Goal: Navigation & Orientation: Find specific page/section

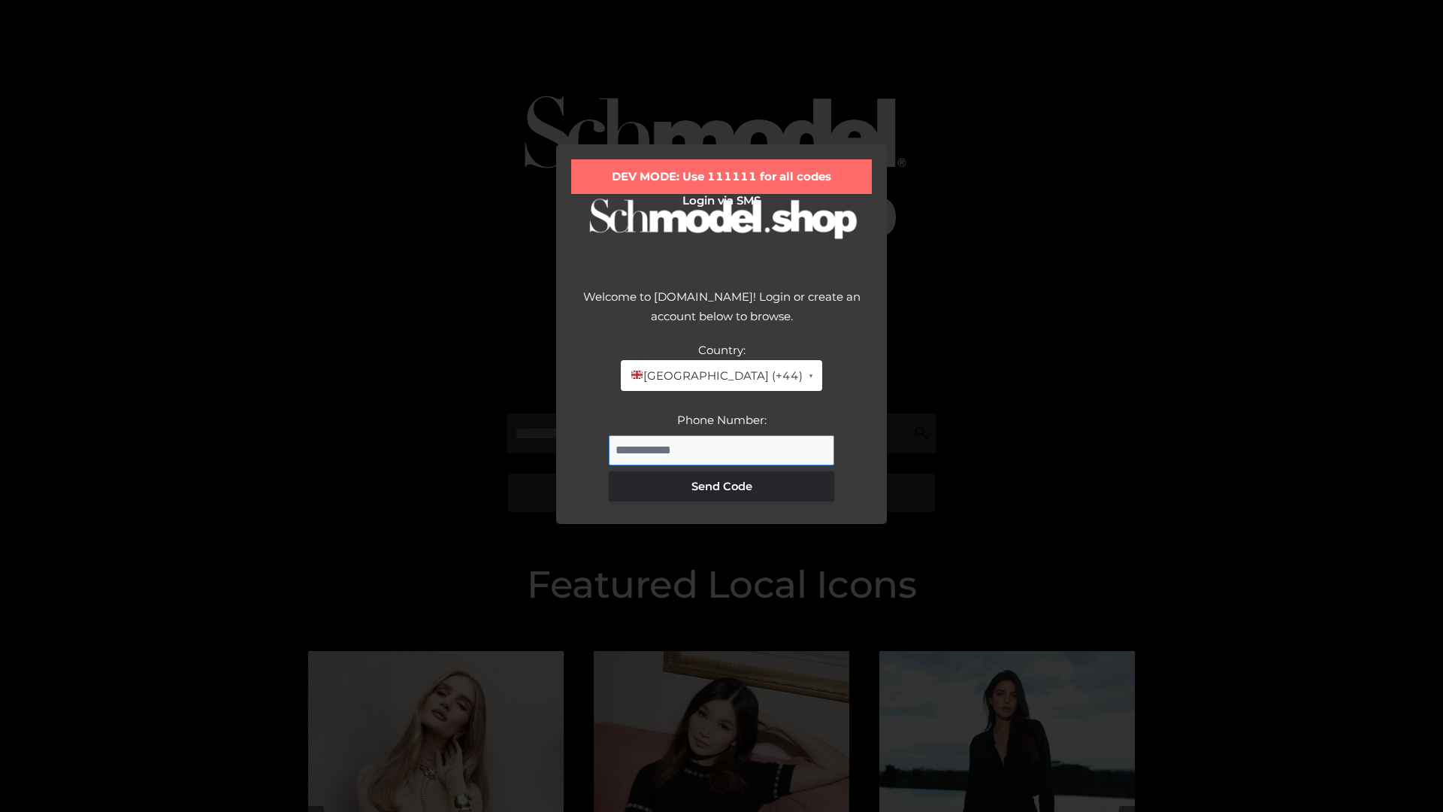
click at [721, 449] on input "Phone Number:" at bounding box center [721, 450] width 225 height 30
type input "**********"
click at [721, 485] on button "Send Code" at bounding box center [721, 486] width 225 height 30
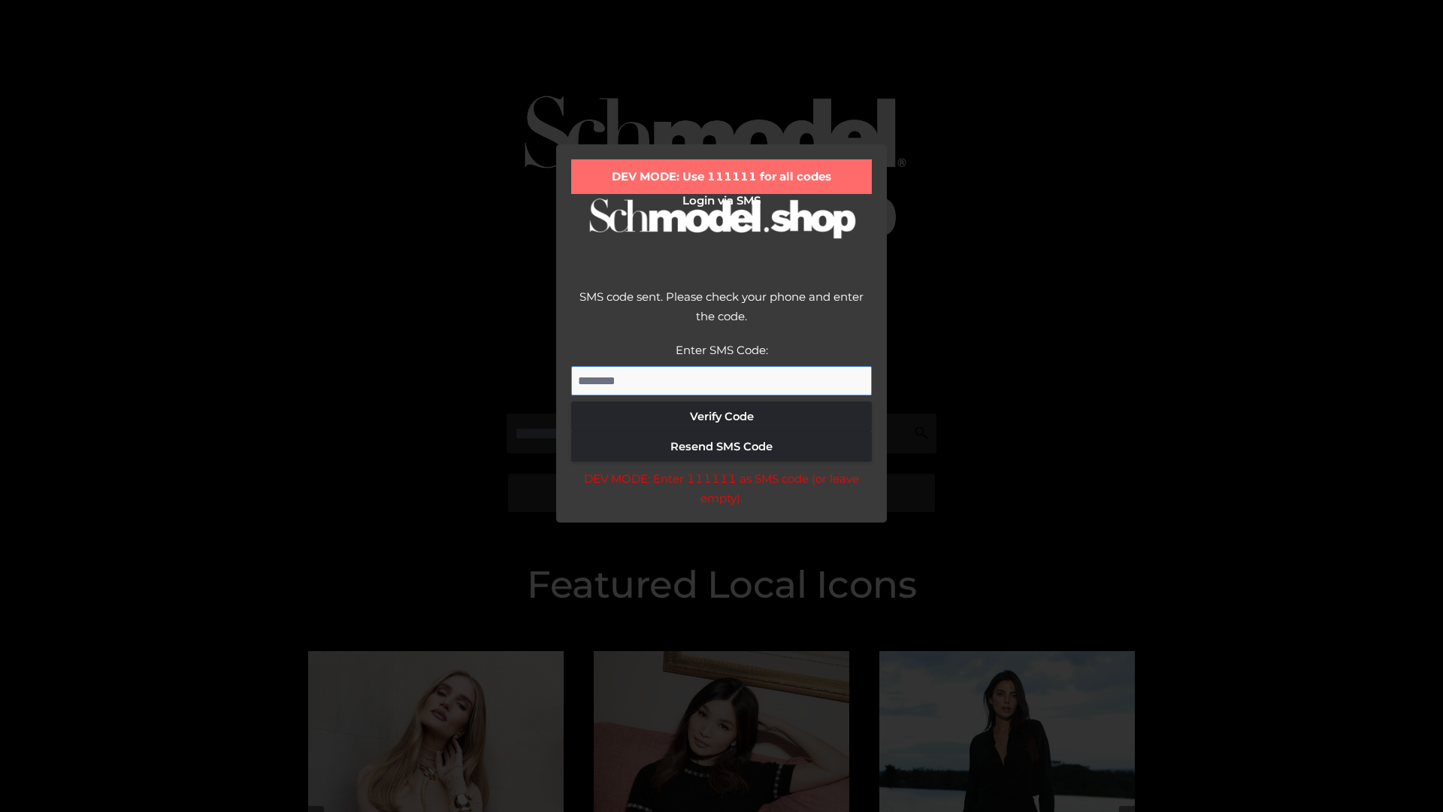
click at [721, 380] on input "Enter SMS Code:" at bounding box center [721, 381] width 301 height 30
type input "******"
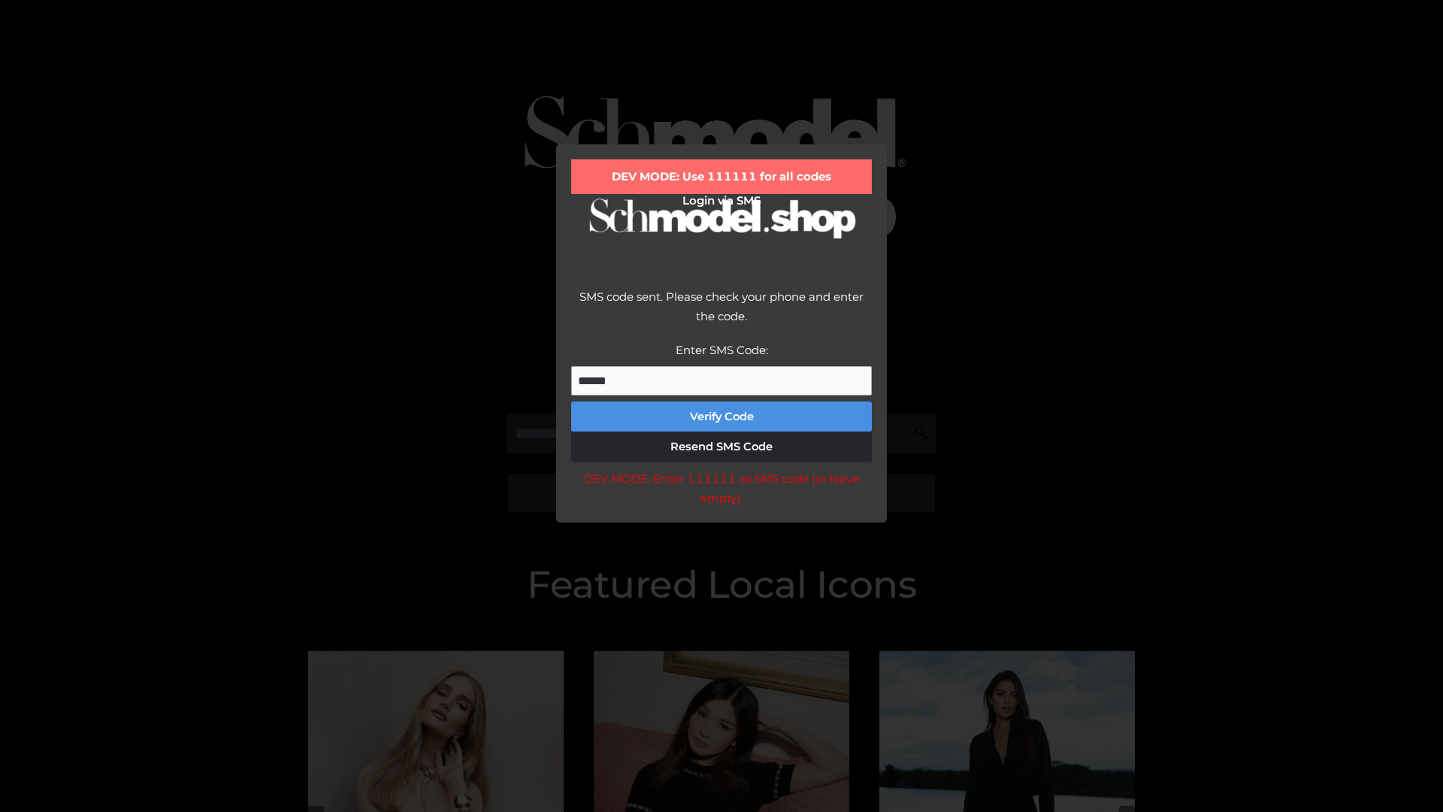
click at [721, 416] on button "Verify Code" at bounding box center [721, 416] width 301 height 30
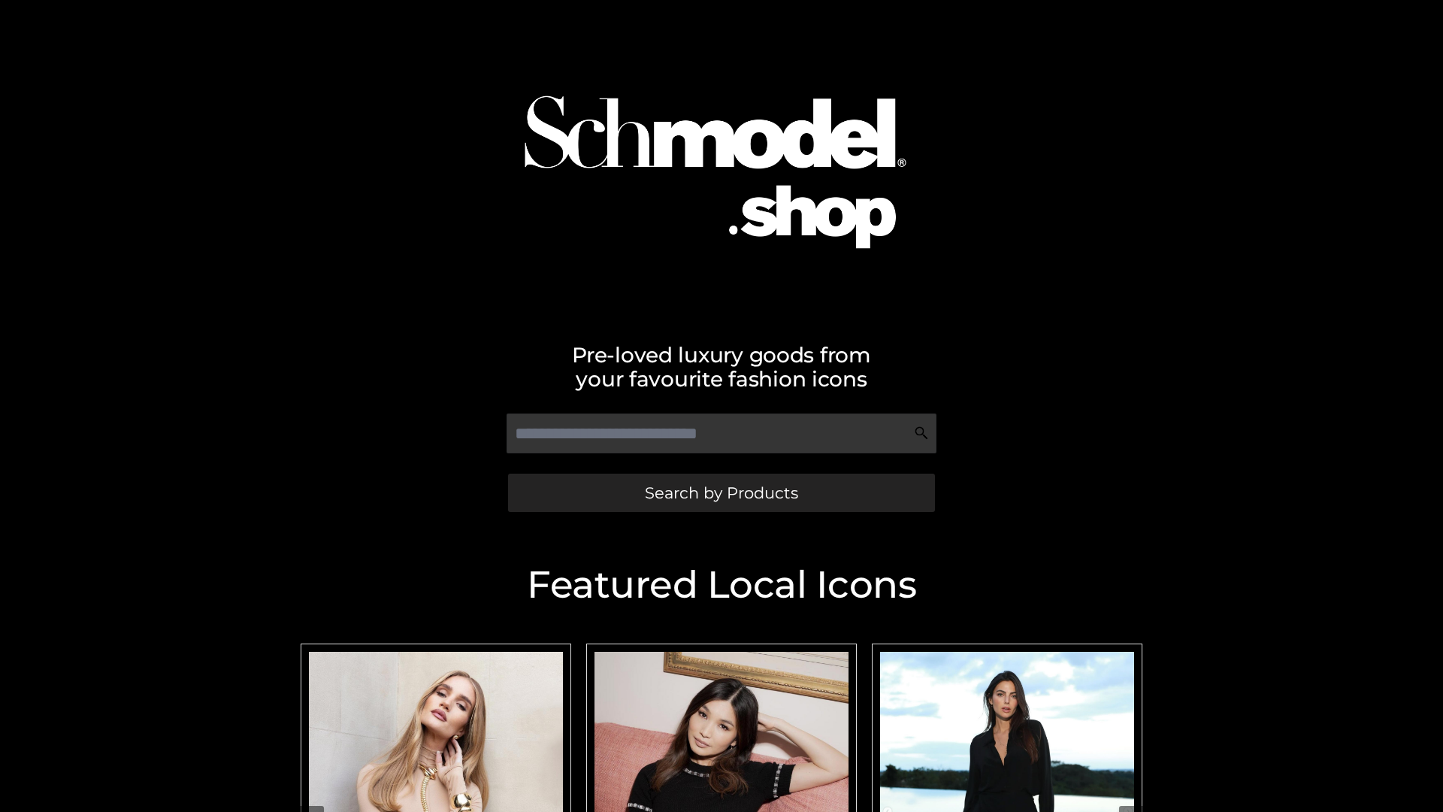
click at [721, 492] on span "Search by Products" at bounding box center [721, 493] width 153 height 16
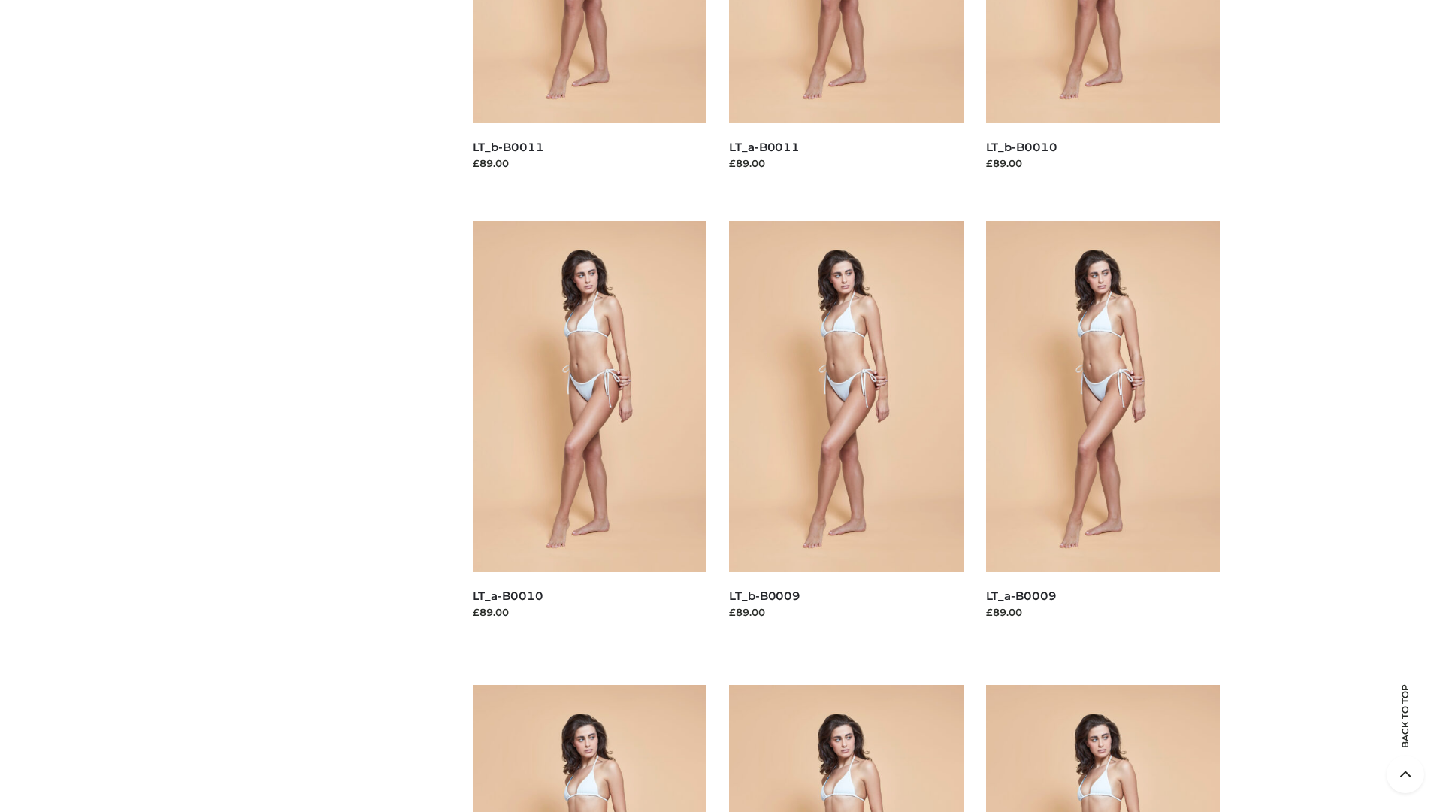
scroll to position [3962, 0]
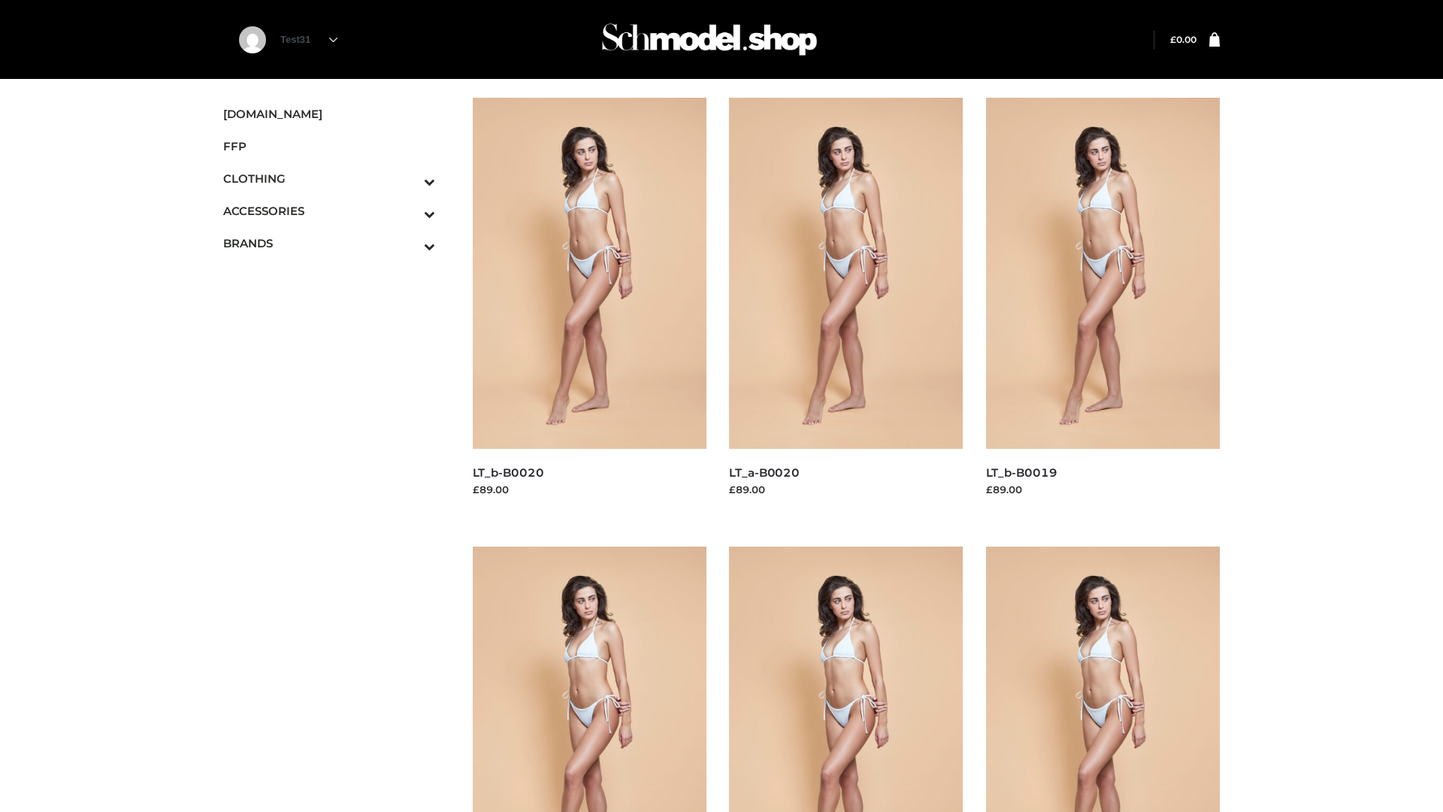
scroll to position [1223, 0]
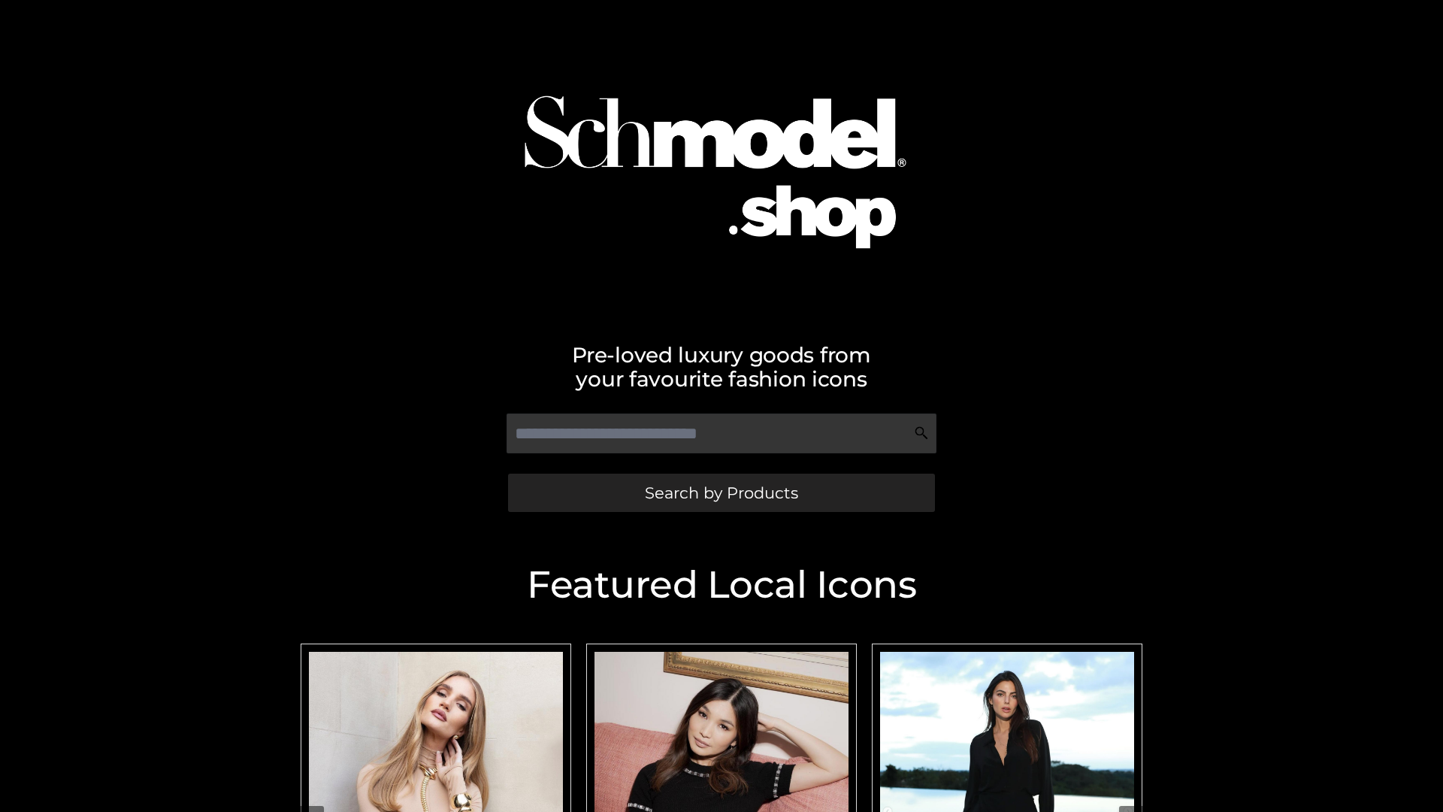
click at [721, 492] on span "Search by Products" at bounding box center [721, 493] width 153 height 16
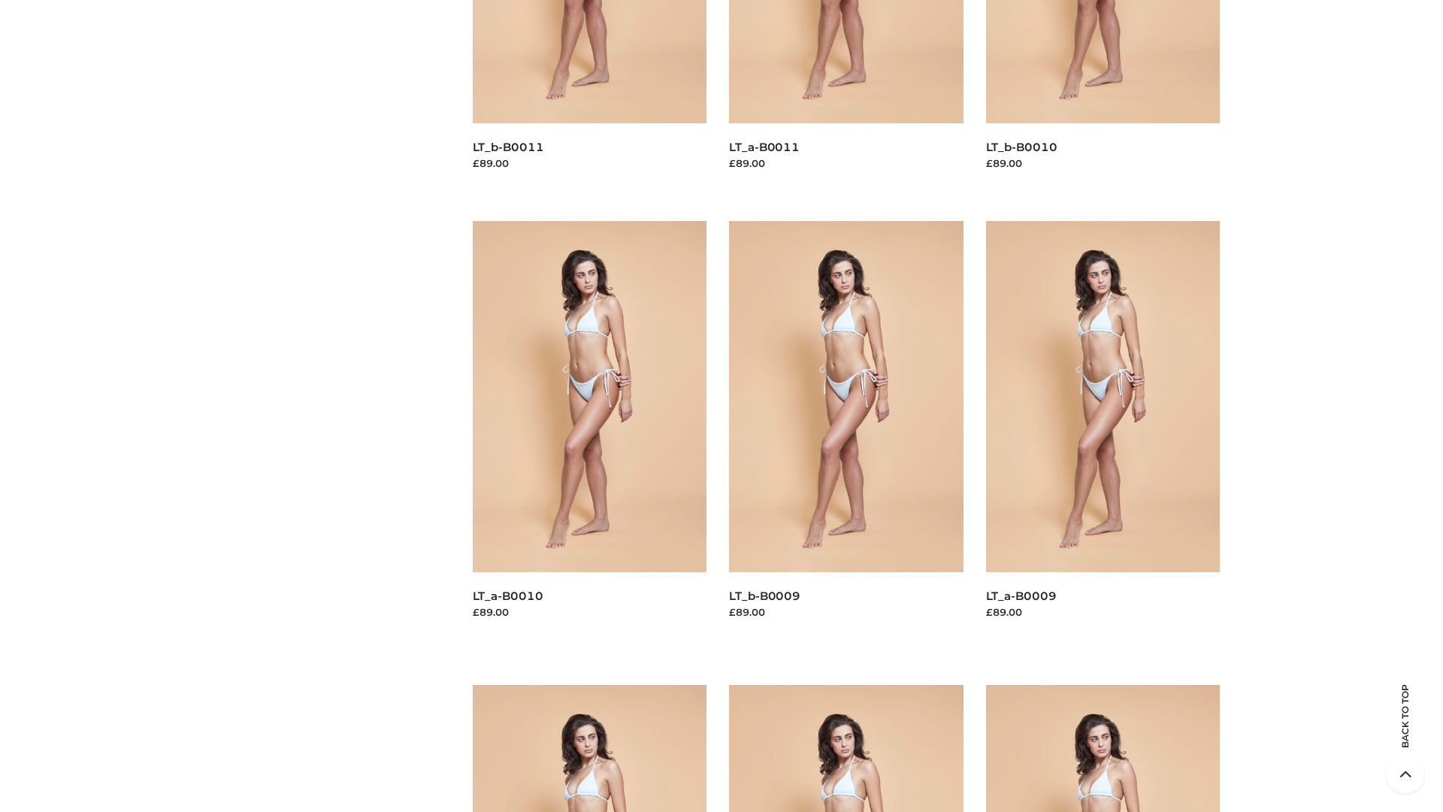
scroll to position [3962, 0]
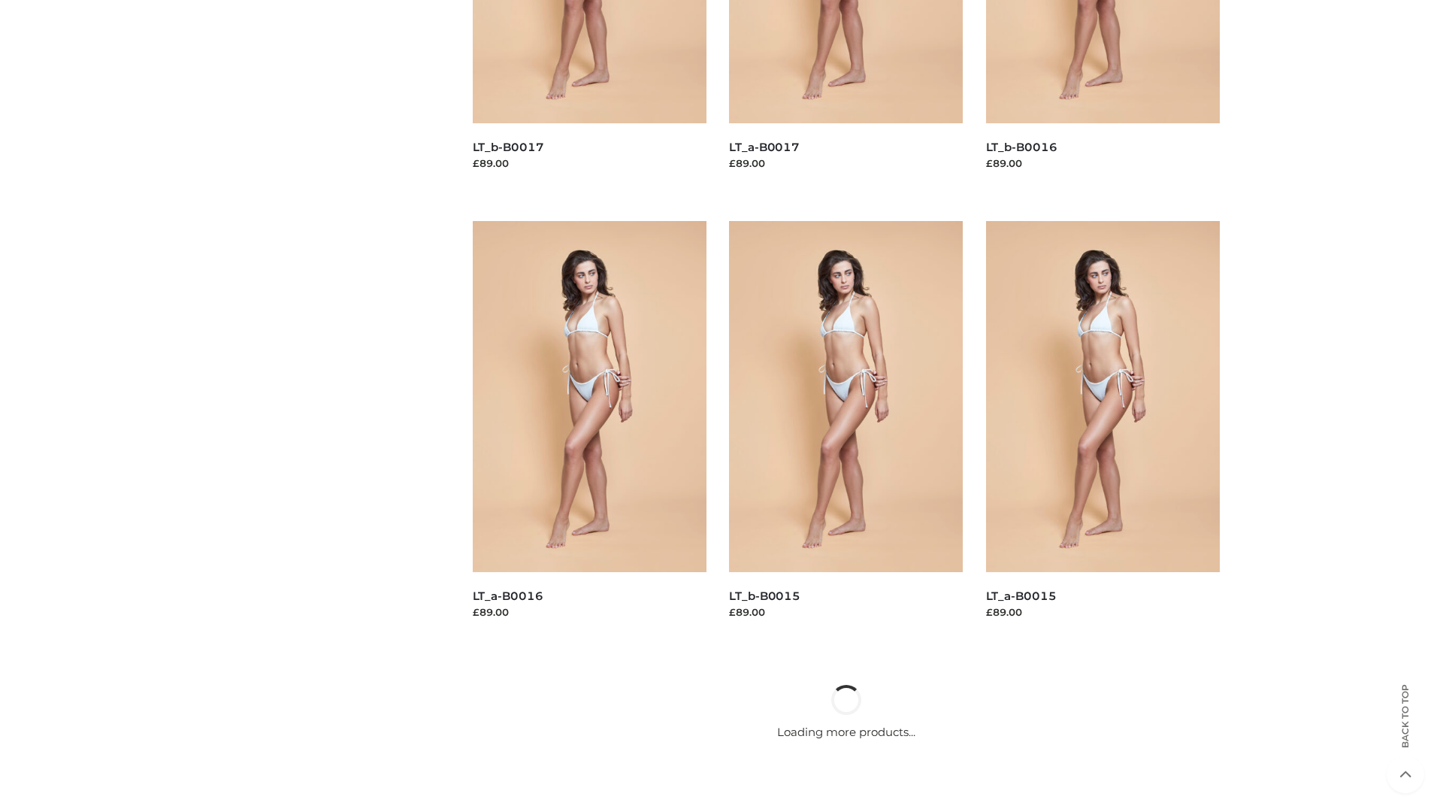
scroll to position [1223, 0]
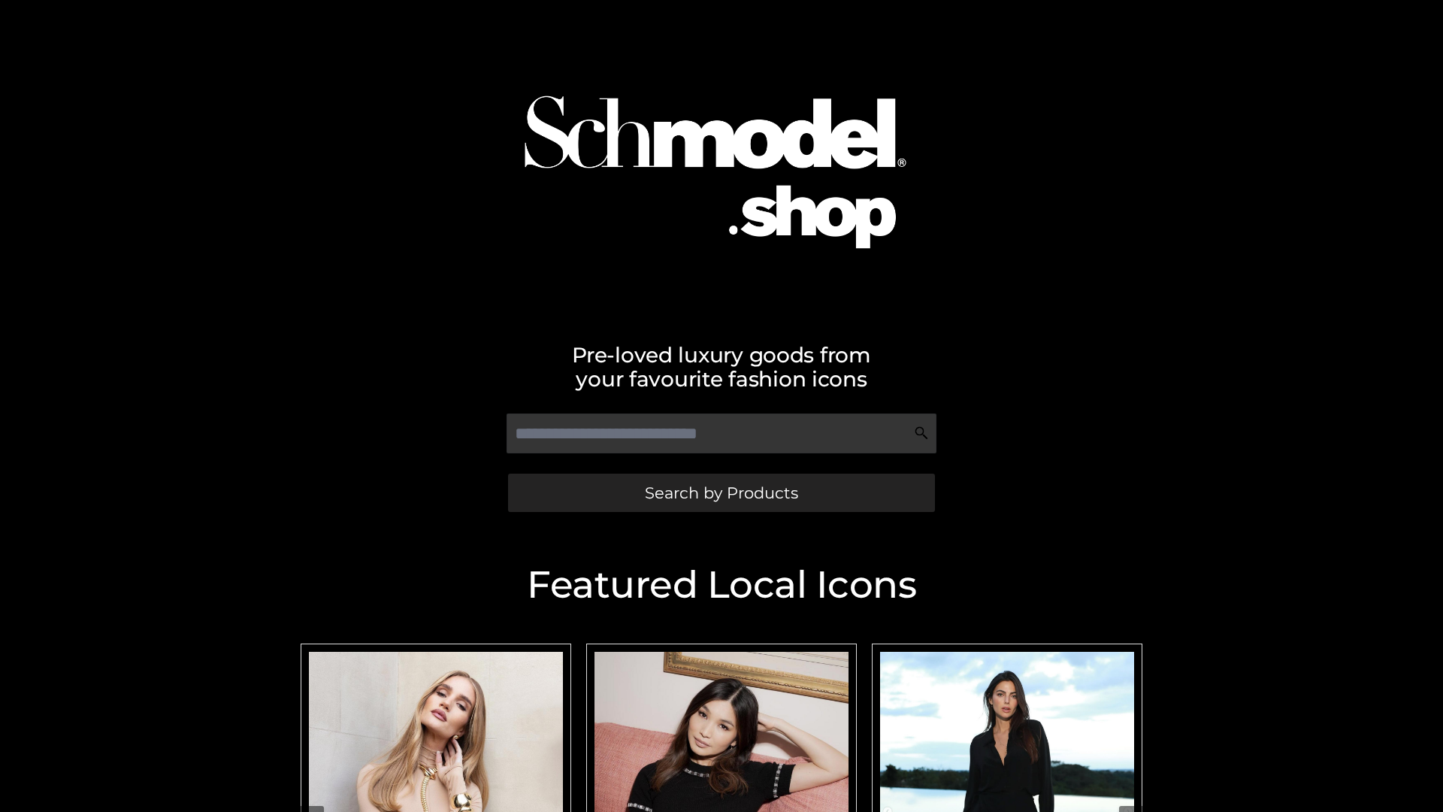
click at [721, 492] on span "Search by Products" at bounding box center [721, 493] width 153 height 16
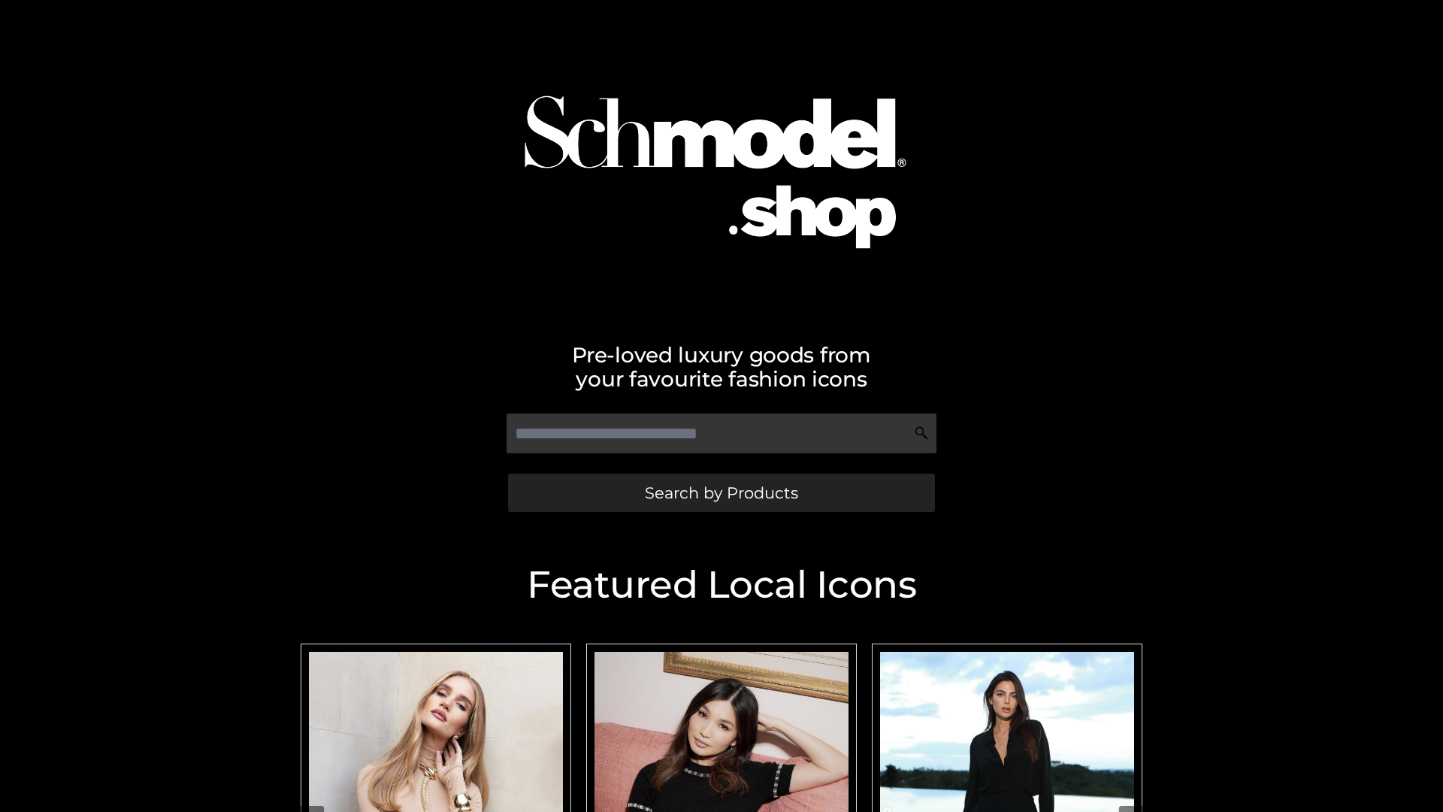
click at [721, 492] on span "Search by Products" at bounding box center [721, 493] width 153 height 16
